Goal: Subscribe to service/newsletter

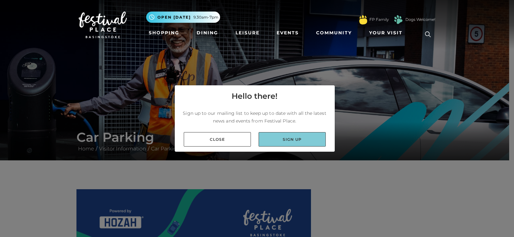
click at [283, 139] on link "Sign up" at bounding box center [291, 139] width 67 height 14
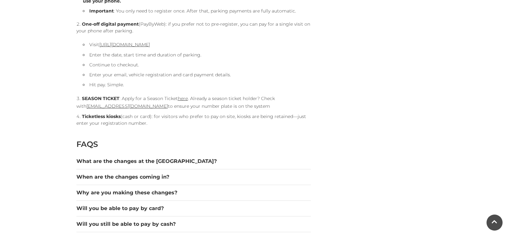
scroll to position [770, 0]
